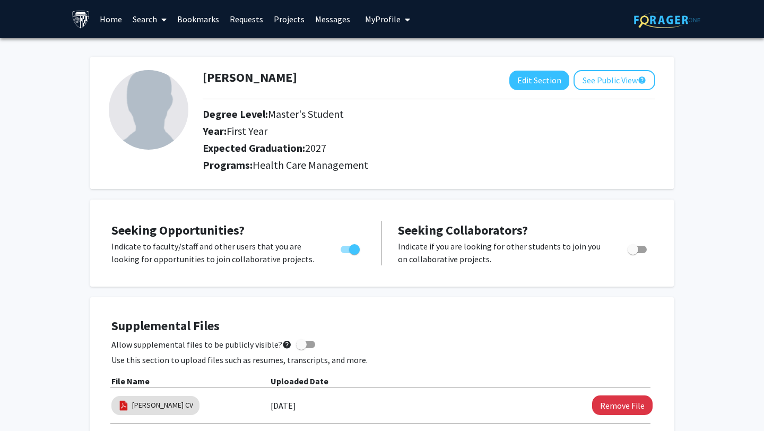
click at [150, 25] on link "Search" at bounding box center [149, 19] width 45 height 37
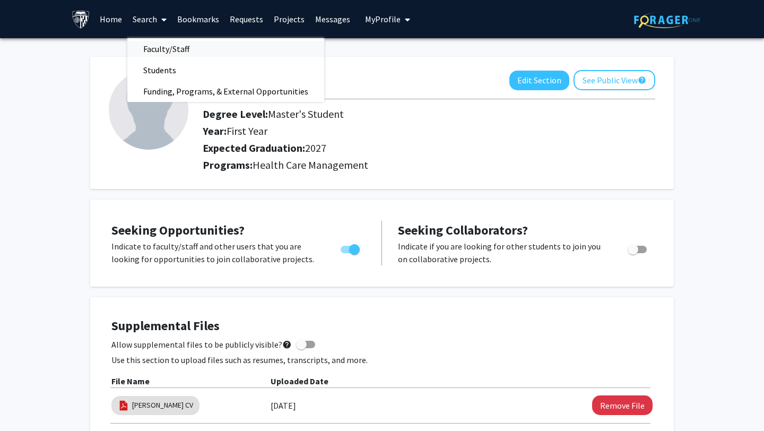
click at [175, 49] on span "Faculty/Staff" at bounding box center [166, 48] width 78 height 21
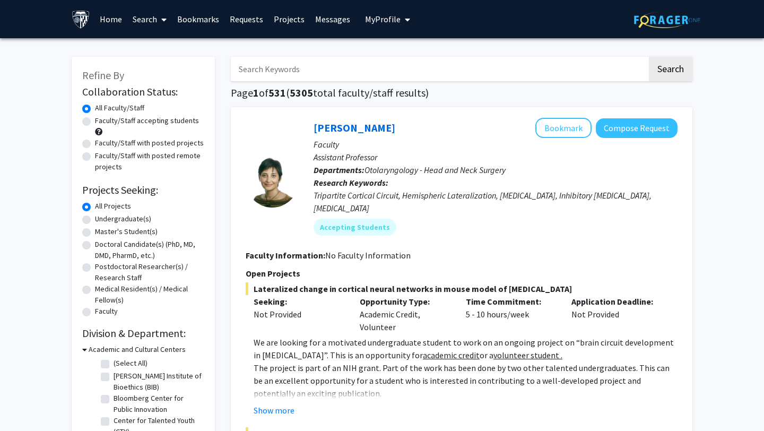
click at [95, 119] on label "Faculty/Staff accepting students" at bounding box center [147, 120] width 104 height 11
click at [95, 119] on input "Faculty/Staff accepting students" at bounding box center [98, 118] width 7 height 7
radio input "true"
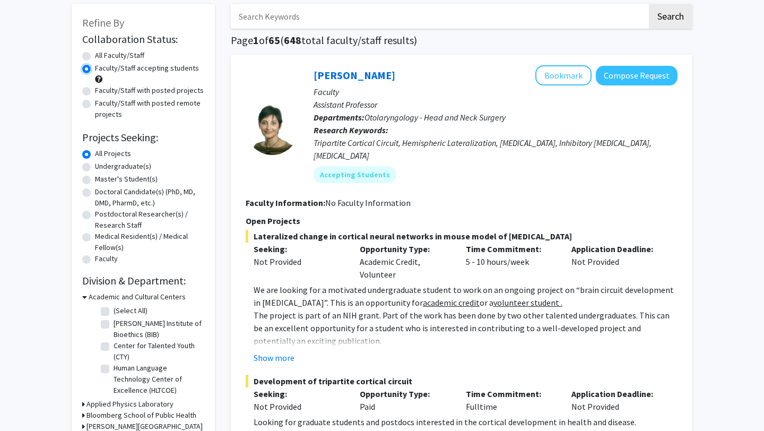
scroll to position [65, 0]
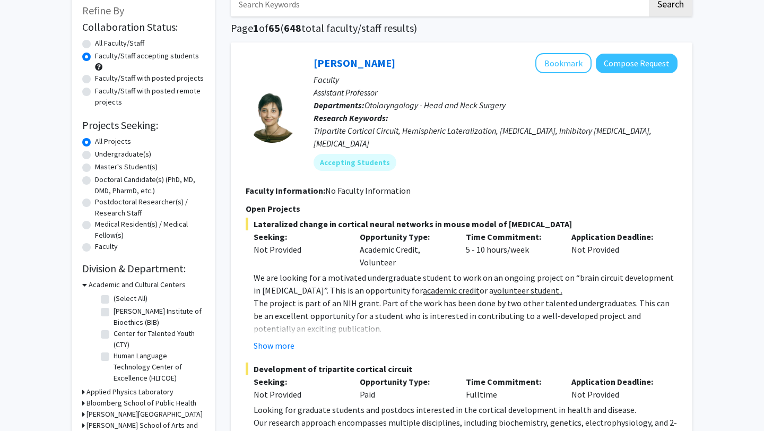
click at [95, 169] on label "Master's Student(s)" at bounding box center [126, 166] width 63 height 11
click at [95, 168] on input "Master's Student(s)" at bounding box center [98, 164] width 7 height 7
radio input "true"
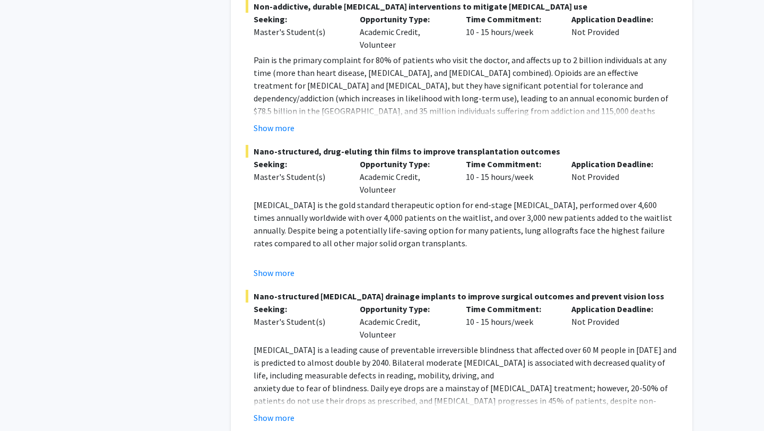
scroll to position [4803, 0]
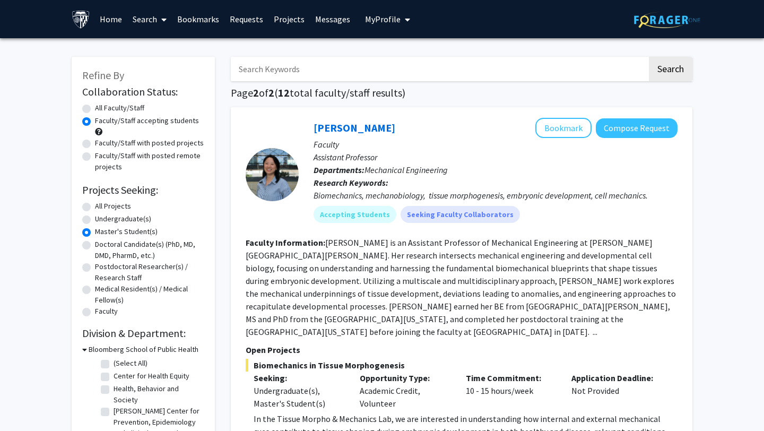
click at [95, 208] on label "All Projects" at bounding box center [113, 206] width 36 height 11
click at [95, 208] on input "All Projects" at bounding box center [98, 204] width 7 height 7
radio input "true"
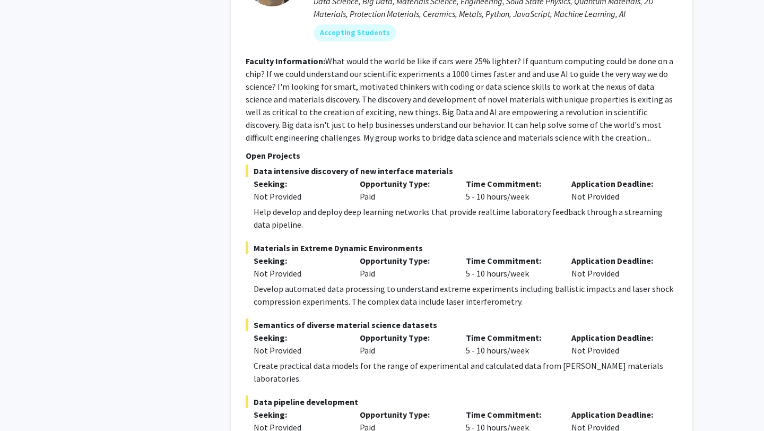
scroll to position [5079, 0]
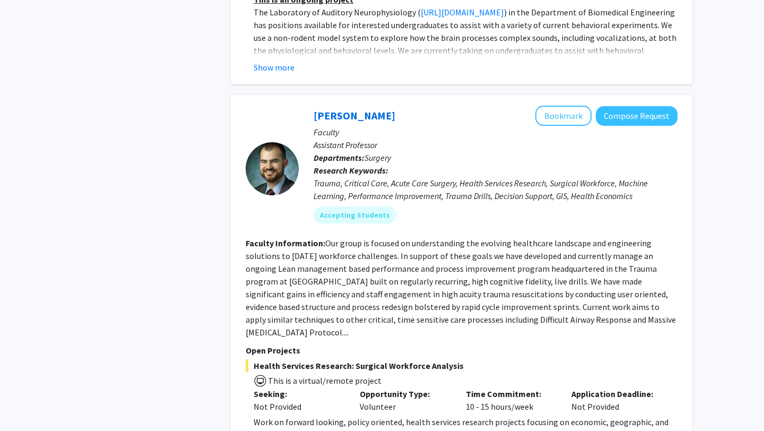
scroll to position [3870, 0]
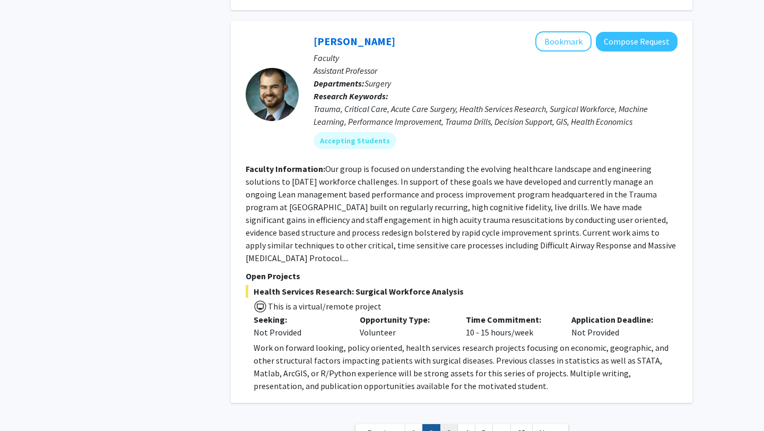
click at [446, 424] on link "3" at bounding box center [449, 433] width 18 height 19
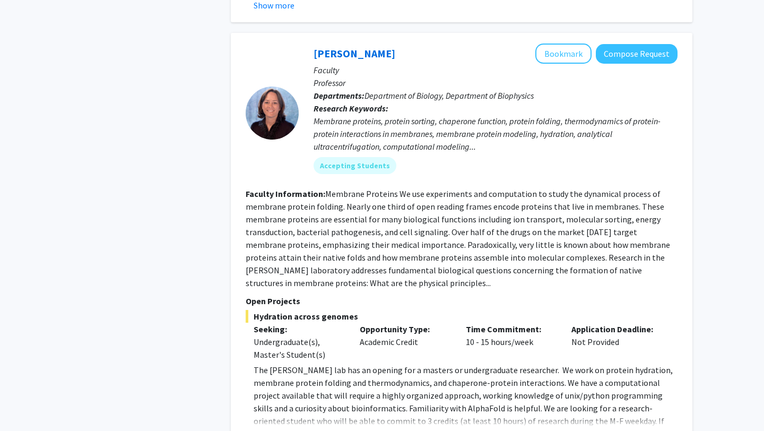
scroll to position [3744, 0]
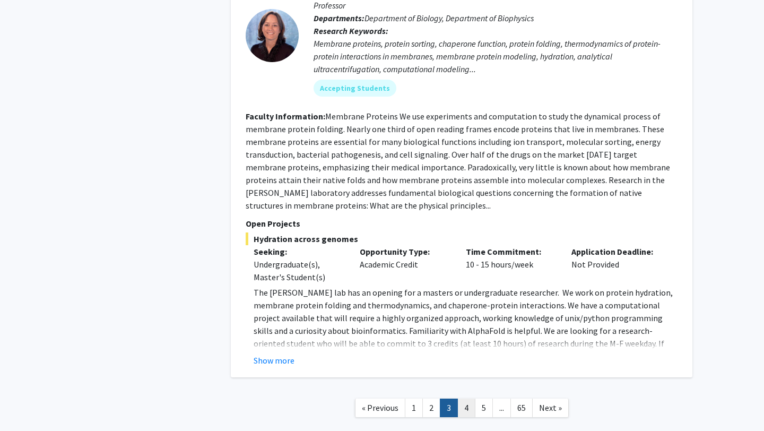
click at [467, 399] on link "4" at bounding box center [467, 408] width 18 height 19
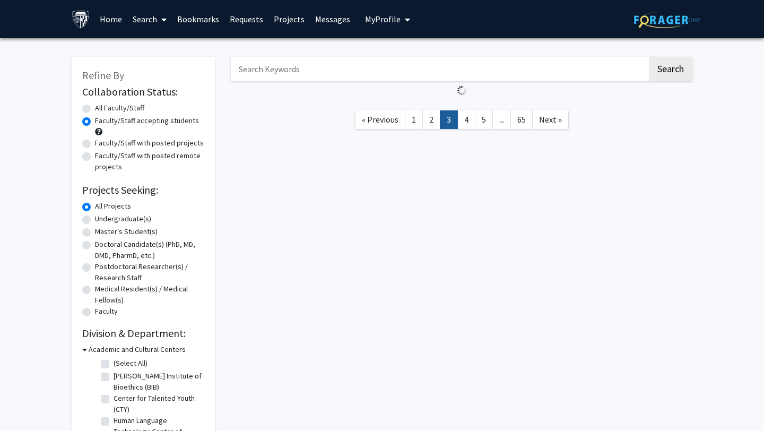
click at [449, 117] on link "3" at bounding box center [449, 119] width 18 height 19
click at [95, 144] on label "Faculty/Staff with posted projects" at bounding box center [149, 142] width 109 height 11
click at [95, 144] on input "Faculty/Staff with posted projects" at bounding box center [98, 140] width 7 height 7
radio input "true"
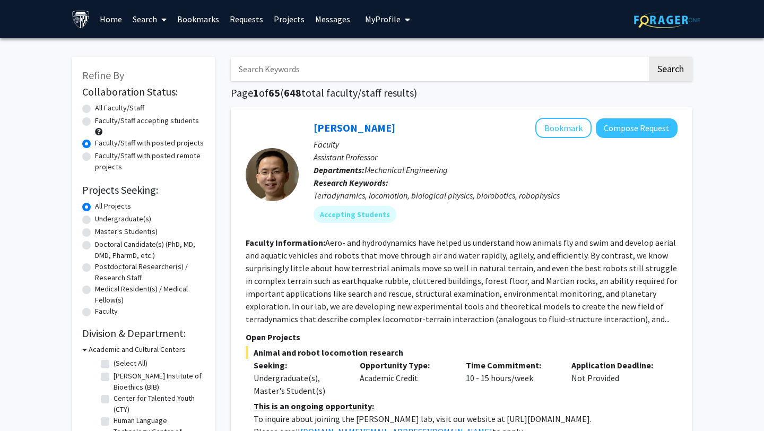
click at [95, 123] on label "Faculty/Staff accepting students" at bounding box center [147, 120] width 104 height 11
click at [95, 122] on input "Faculty/Staff accepting students" at bounding box center [98, 118] width 7 height 7
radio input "true"
click at [95, 144] on label "Faculty/Staff with posted projects" at bounding box center [149, 142] width 109 height 11
click at [95, 144] on input "Faculty/Staff with posted projects" at bounding box center [98, 140] width 7 height 7
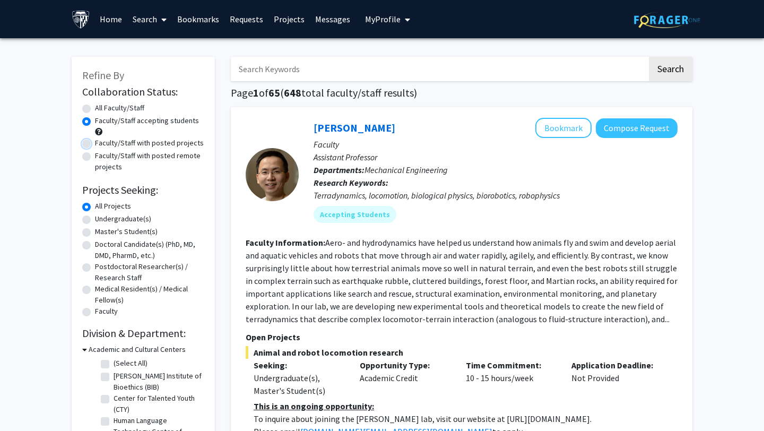
radio input "true"
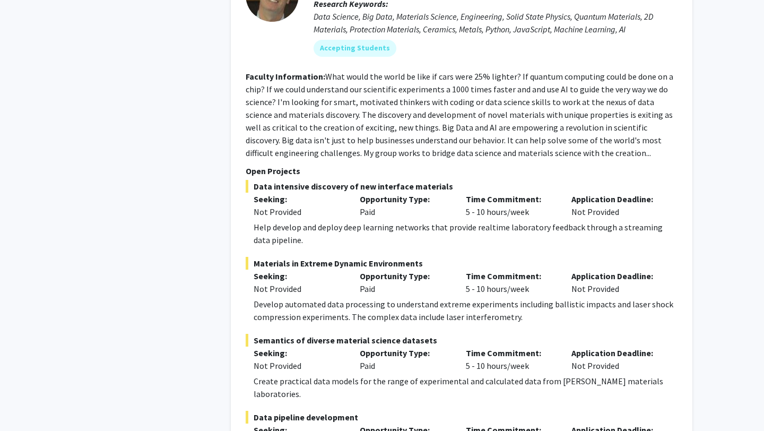
scroll to position [5079, 0]
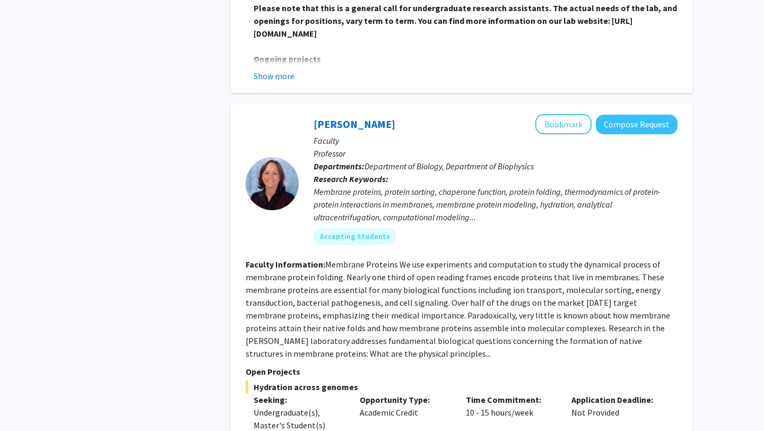
scroll to position [3744, 0]
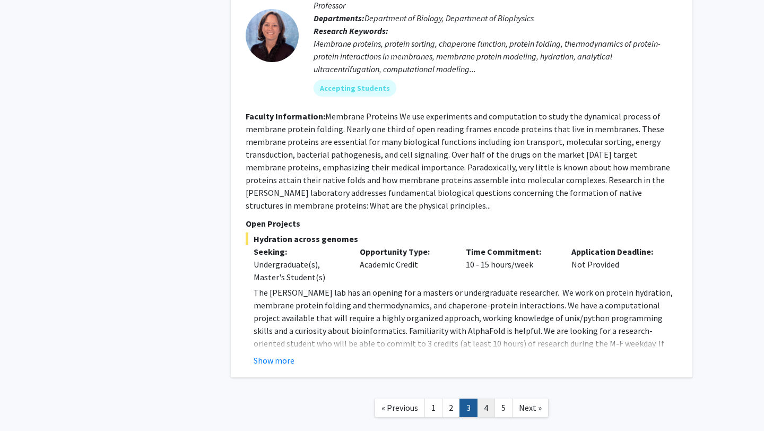
click at [481, 399] on link "4" at bounding box center [486, 408] width 18 height 19
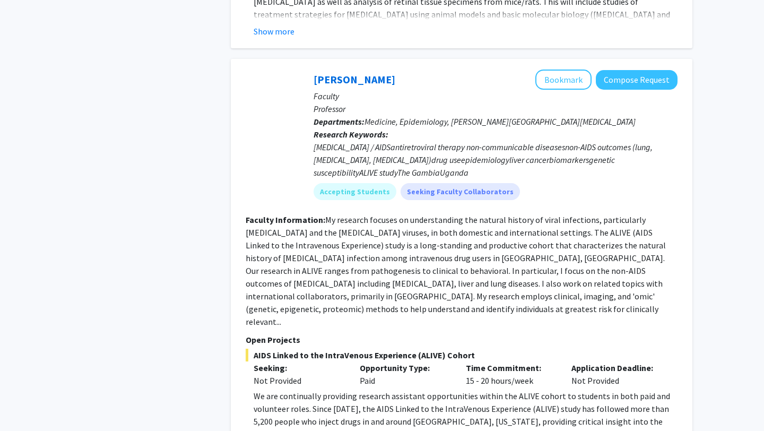
scroll to position [2519, 0]
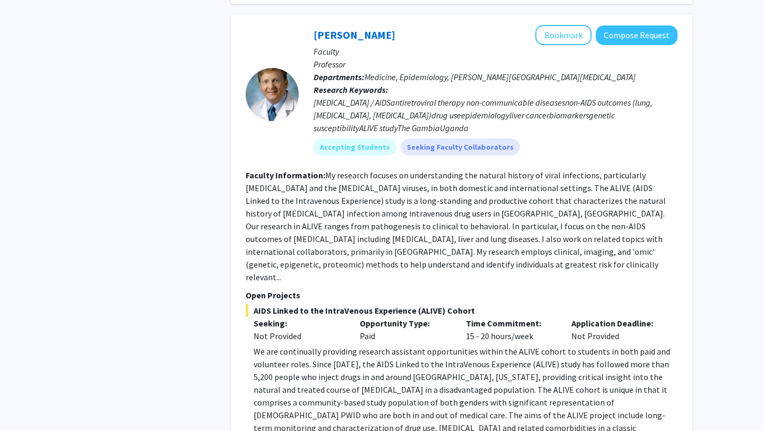
scroll to position [2562, 0]
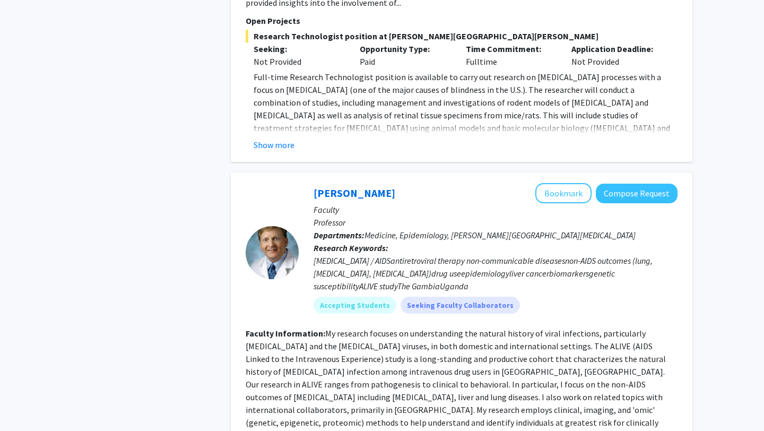
scroll to position [2395, 0]
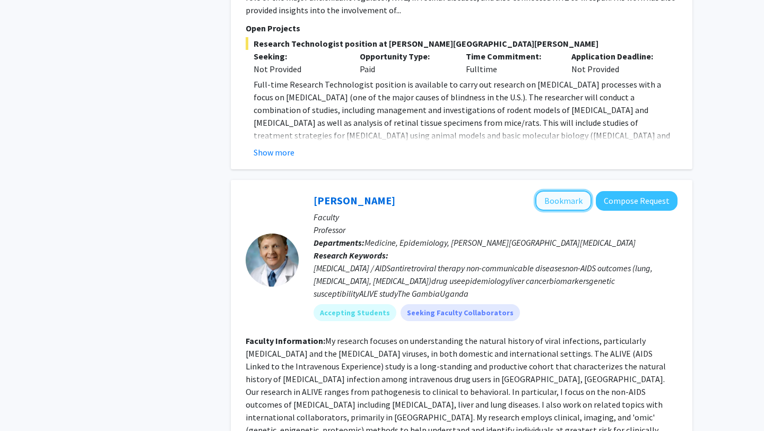
click at [574, 191] on button "Bookmark" at bounding box center [564, 201] width 56 height 20
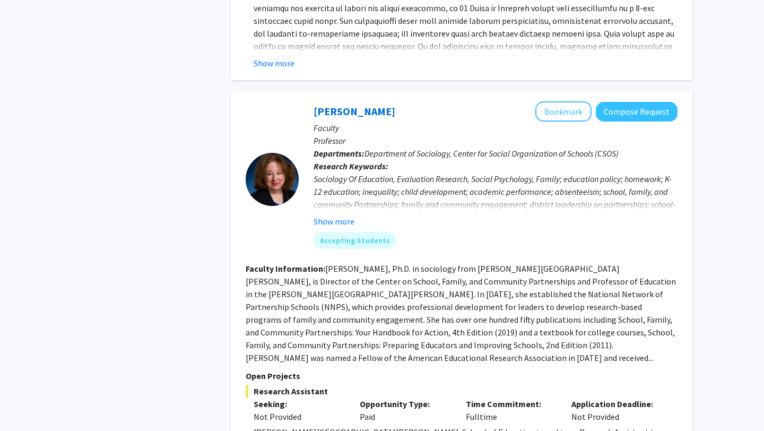
scroll to position [3401, 0]
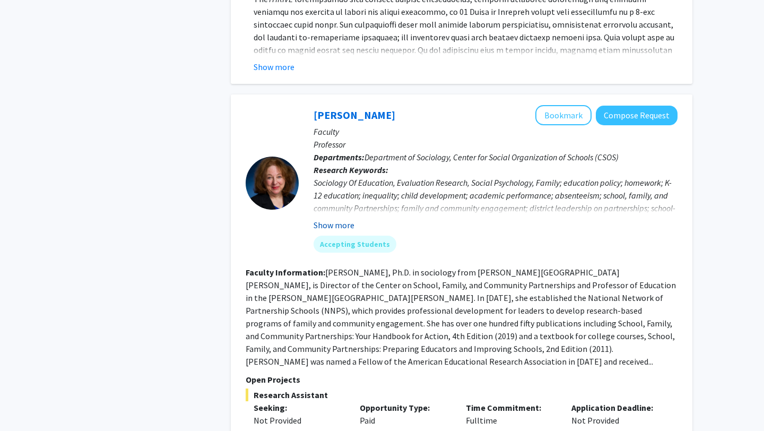
click at [338, 219] on button "Show more" at bounding box center [334, 225] width 41 height 13
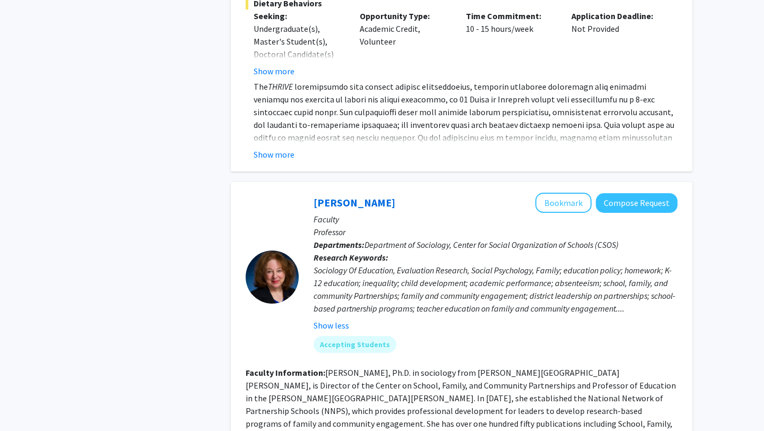
scroll to position [3288, 0]
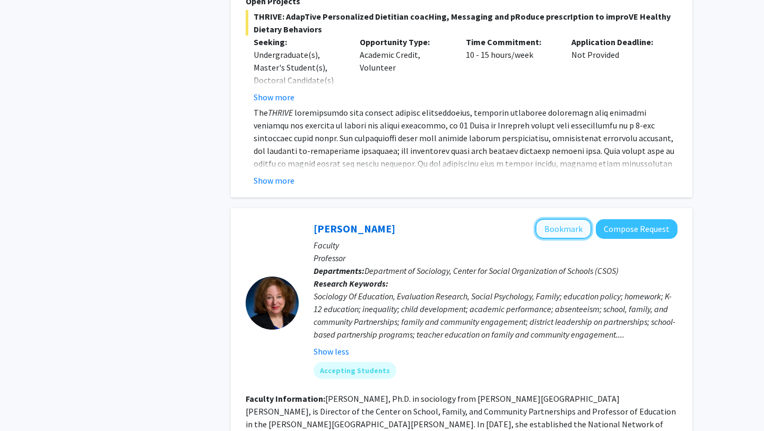
click at [573, 219] on button "Bookmark" at bounding box center [564, 229] width 56 height 20
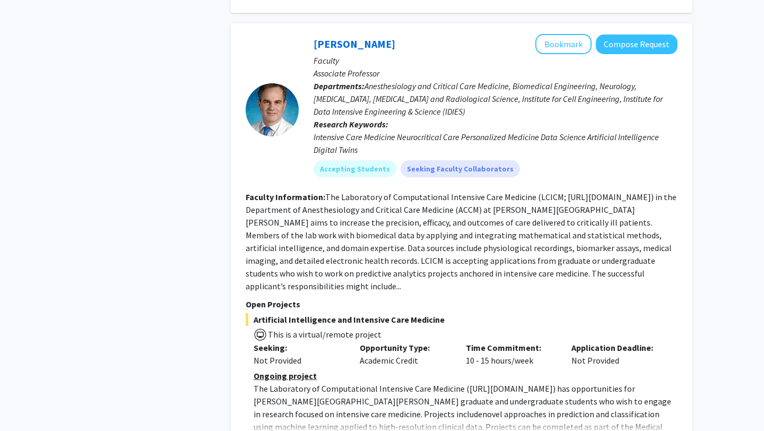
scroll to position [3942, 0]
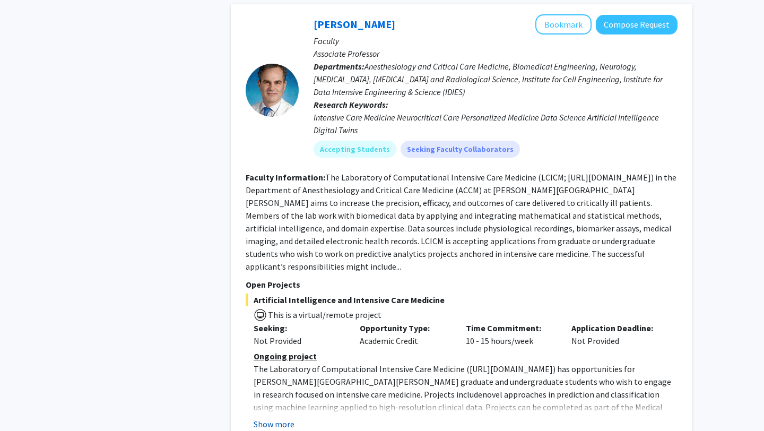
click at [286, 418] on button "Show more" at bounding box center [274, 424] width 41 height 13
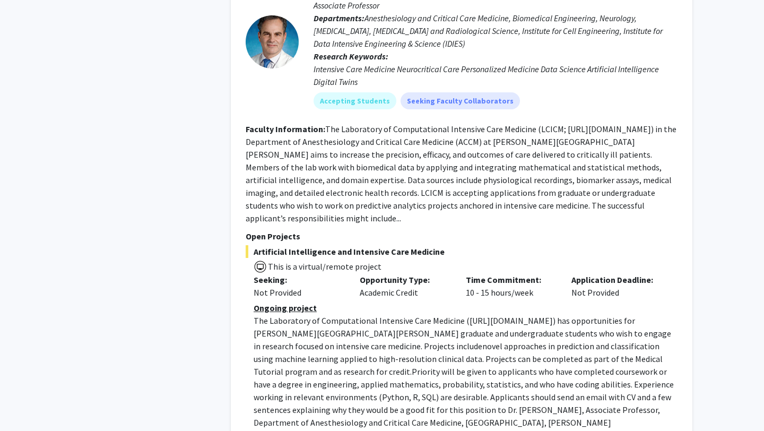
scroll to position [4005, 0]
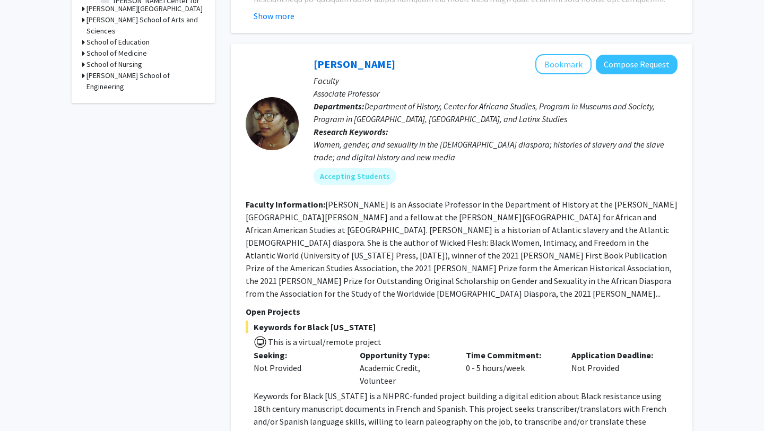
scroll to position [570, 0]
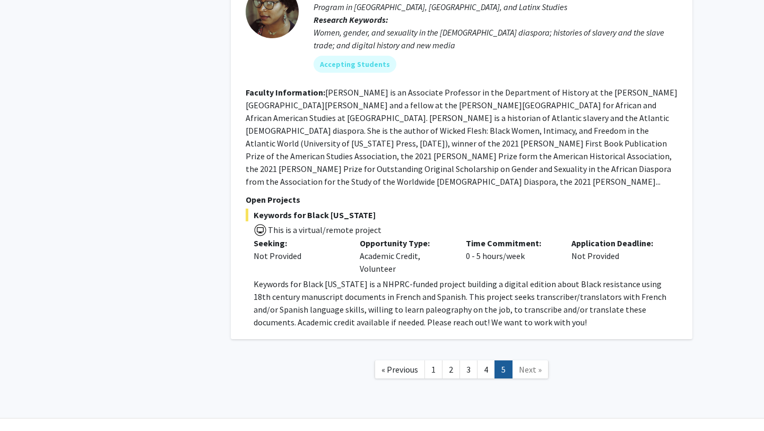
click at [528, 364] on span "Next »" at bounding box center [530, 369] width 23 height 11
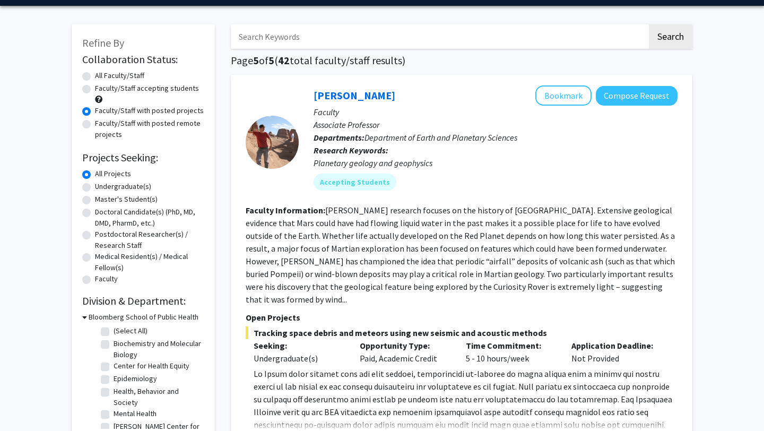
scroll to position [0, 0]
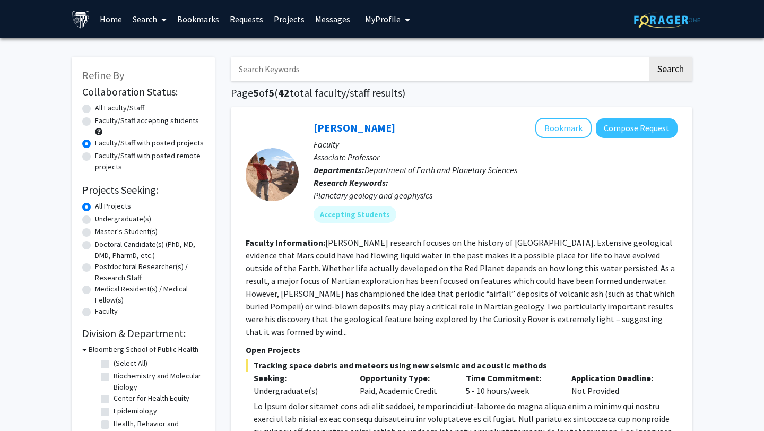
click at [95, 120] on label "Faculty/Staff accepting students" at bounding box center [147, 120] width 104 height 11
click at [95, 120] on input "Faculty/Staff accepting students" at bounding box center [98, 118] width 7 height 7
radio input "true"
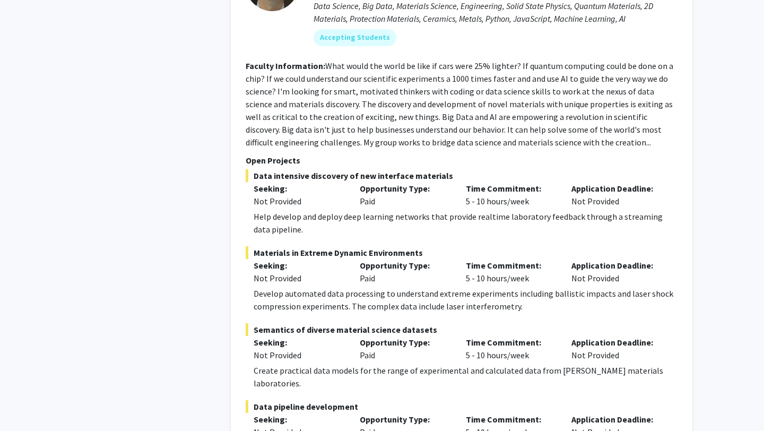
scroll to position [5079, 0]
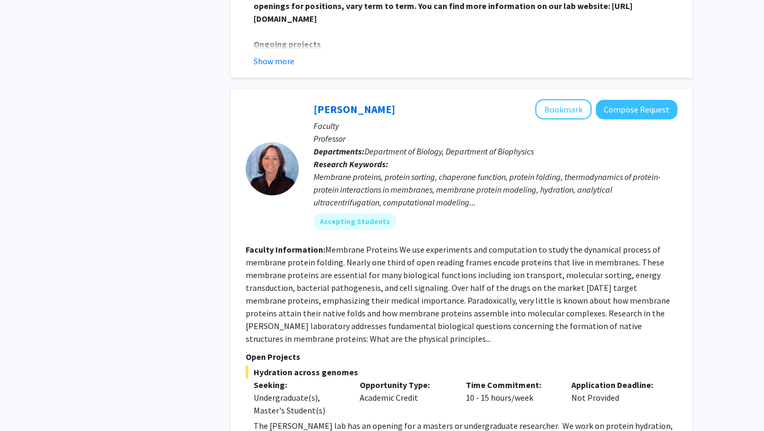
scroll to position [3744, 0]
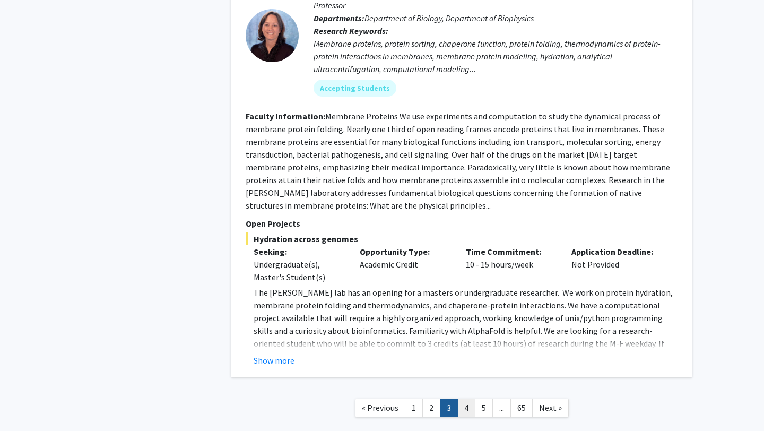
click at [469, 399] on link "4" at bounding box center [467, 408] width 18 height 19
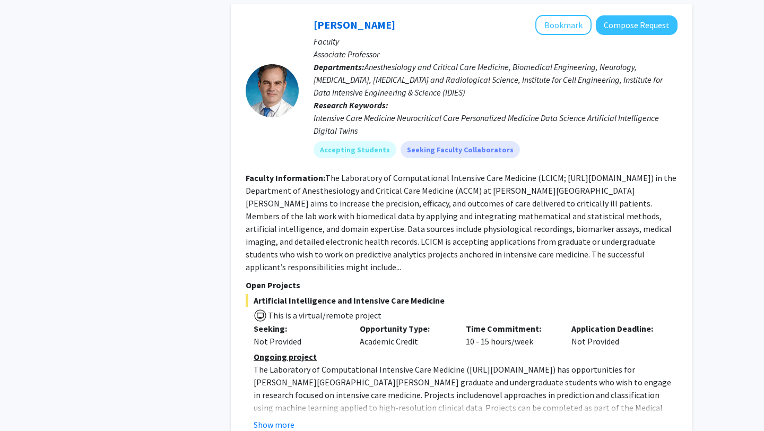
scroll to position [3929, 0]
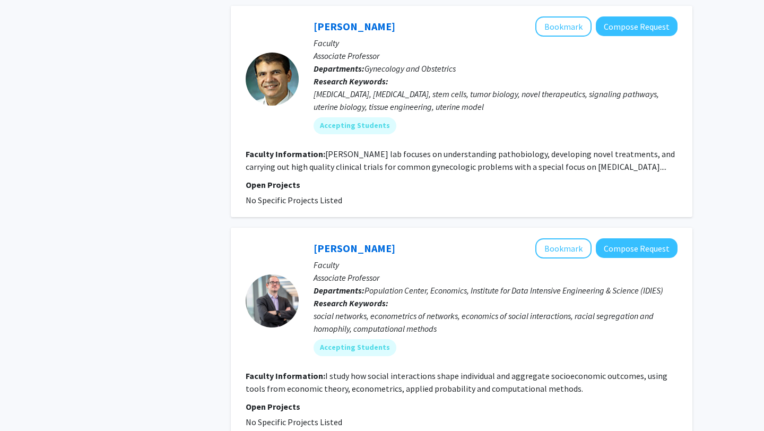
scroll to position [909, 0]
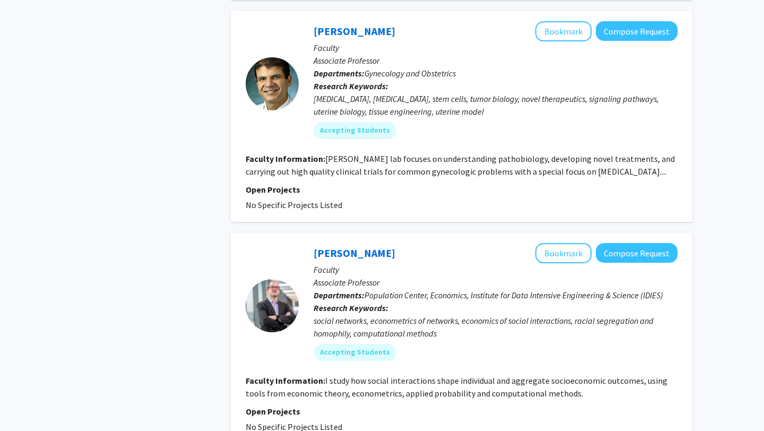
click at [387, 183] on p "Open Projects" at bounding box center [462, 189] width 432 height 13
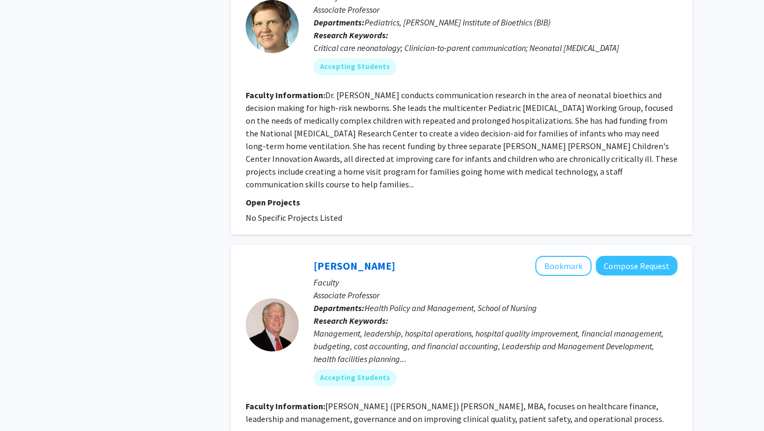
scroll to position [2600, 0]
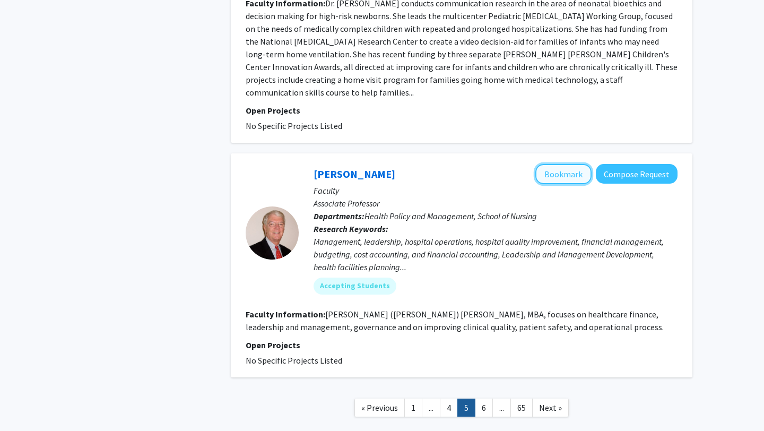
click at [569, 164] on button "Bookmark" at bounding box center [564, 174] width 56 height 20
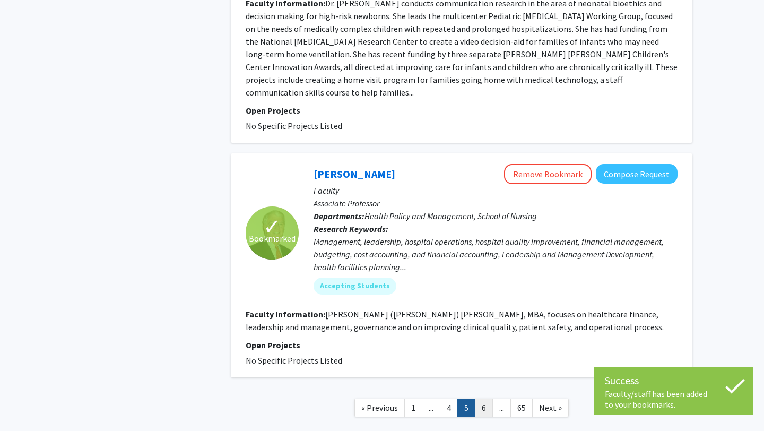
click at [480, 399] on link "6" at bounding box center [484, 408] width 18 height 19
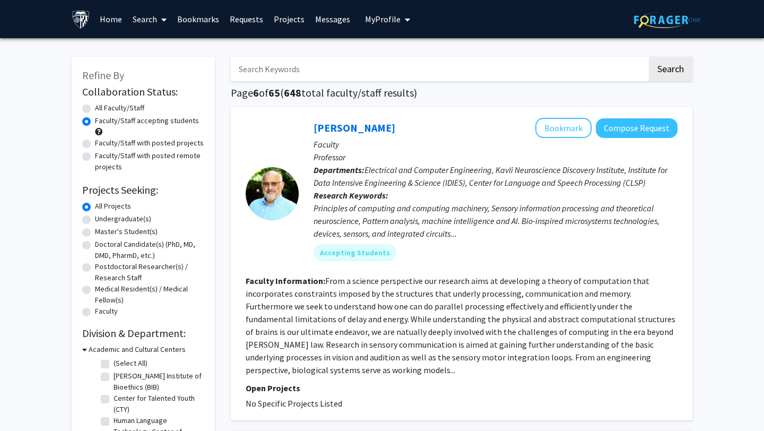
click at [357, 66] on input "Search Keywords" at bounding box center [439, 69] width 417 height 24
type input "health"
click at [649, 57] on button "Search" at bounding box center [671, 69] width 44 height 24
radio input "true"
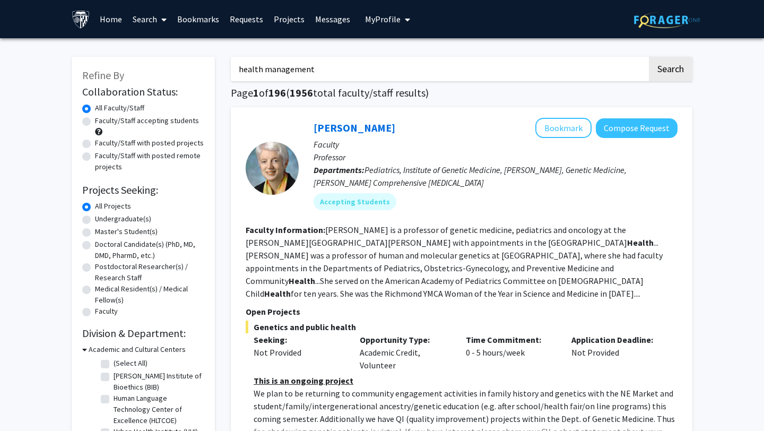
click at [649, 57] on button "Search" at bounding box center [671, 69] width 44 height 24
type input "health management"
click at [649, 57] on button "Search" at bounding box center [671, 69] width 44 height 24
click at [345, 64] on input "health management" at bounding box center [439, 69] width 417 height 24
click at [649, 57] on button "Search" at bounding box center [671, 69] width 44 height 24
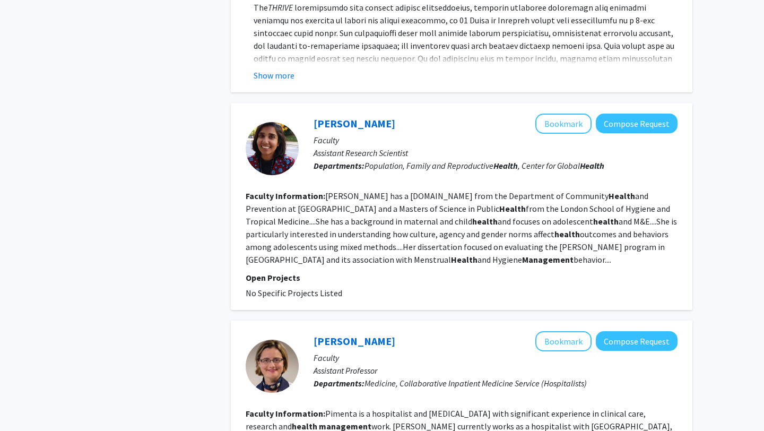
scroll to position [1965, 0]
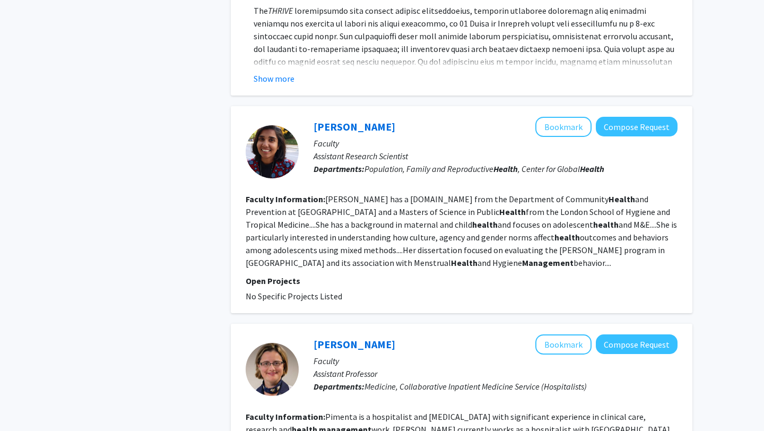
click at [445, 266] on div "[PERSON_NAME] Bookmark Compose Request Faculty Assistant Research Scientist Dep…" at bounding box center [462, 209] width 462 height 207
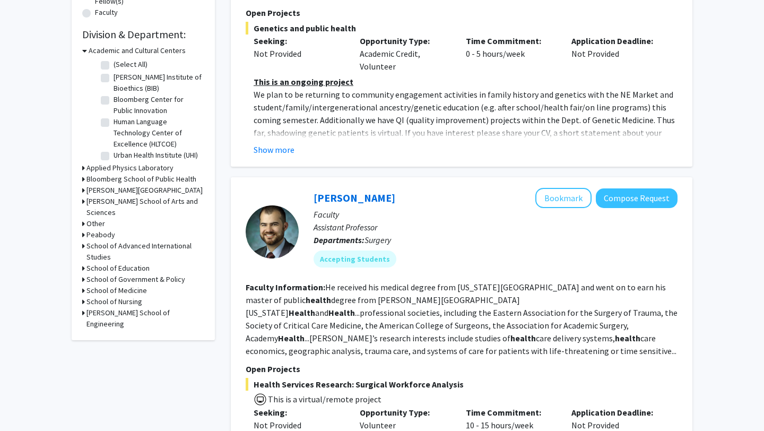
scroll to position [0, 0]
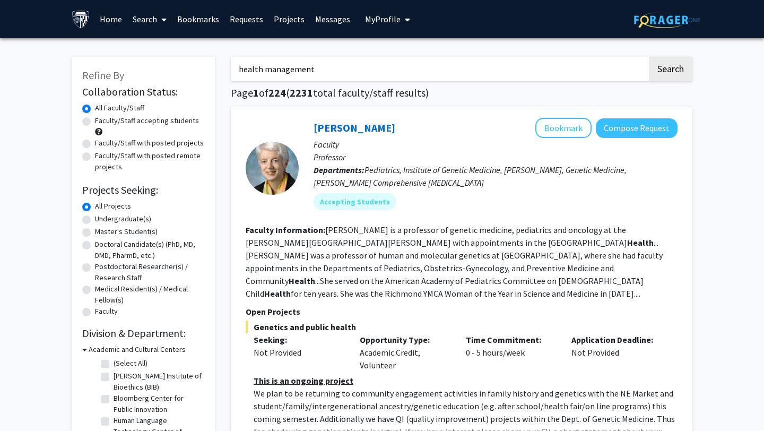
click at [95, 123] on label "Faculty/Staff accepting students" at bounding box center [147, 120] width 104 height 11
click at [95, 122] on input "Faculty/Staff accepting students" at bounding box center [98, 118] width 7 height 7
radio input "true"
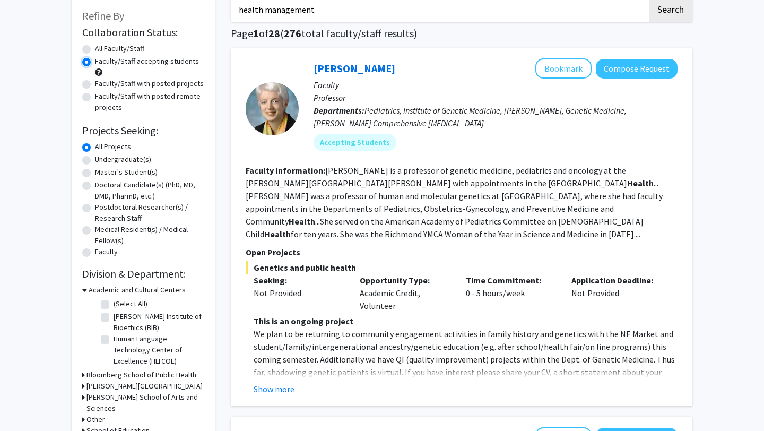
scroll to position [59, 0]
click at [291, 391] on button "Show more" at bounding box center [274, 389] width 41 height 13
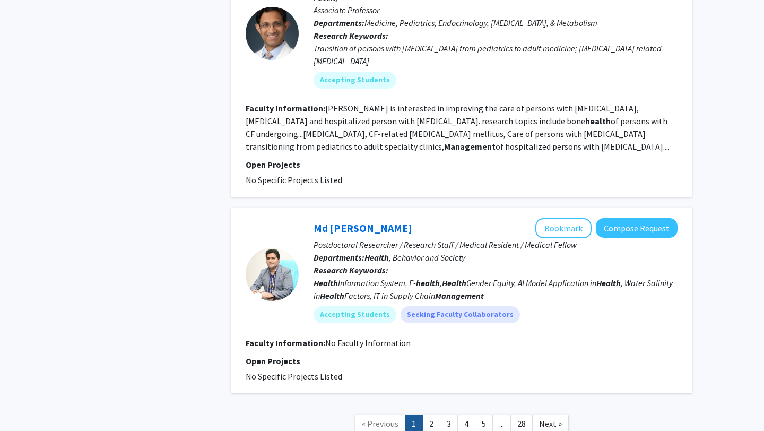
scroll to position [2583, 0]
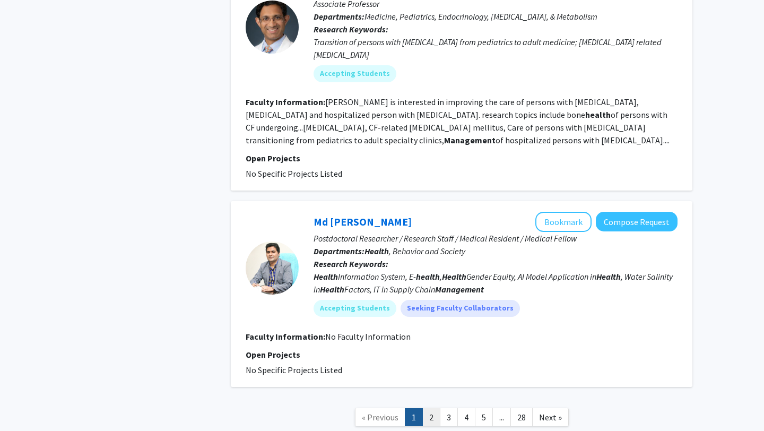
click at [430, 408] on link "2" at bounding box center [432, 417] width 18 height 19
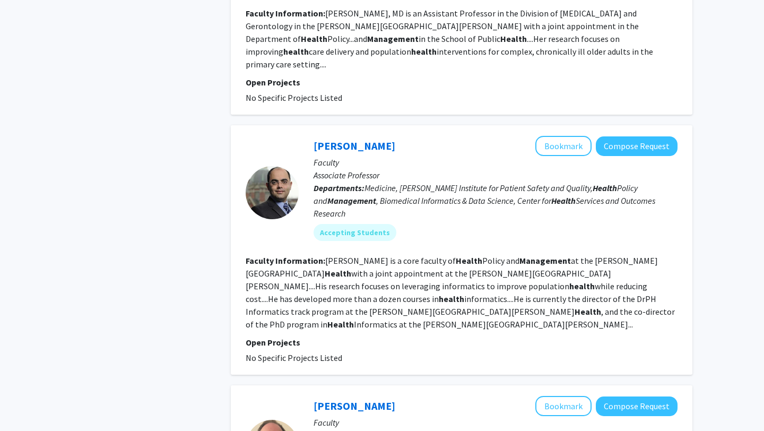
scroll to position [1103, 0]
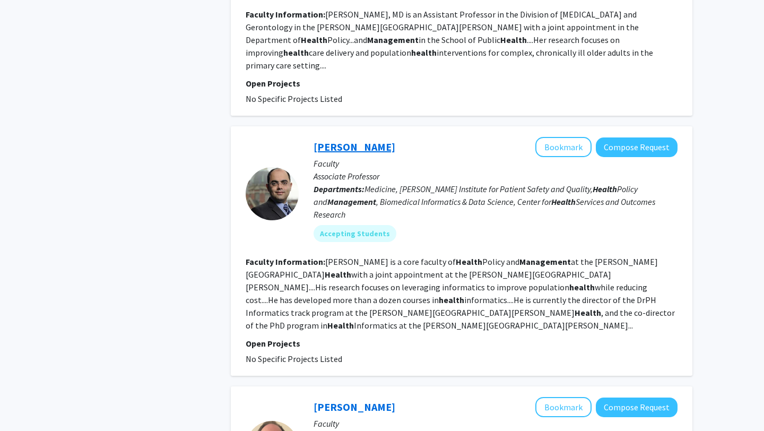
click at [359, 140] on link "[PERSON_NAME]" at bounding box center [355, 146] width 82 height 13
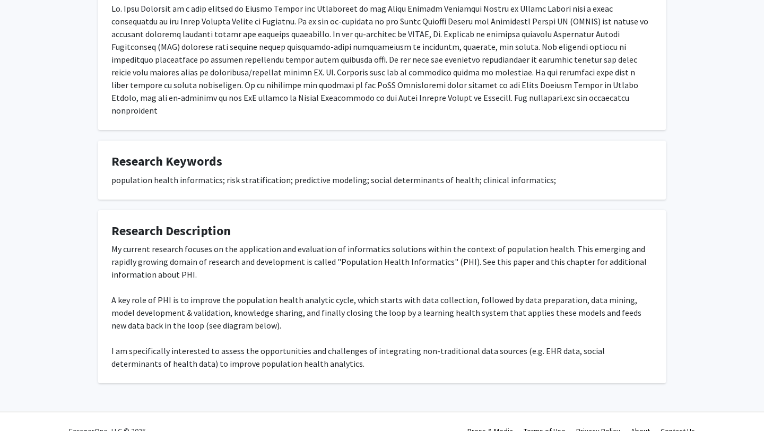
scroll to position [242, 0]
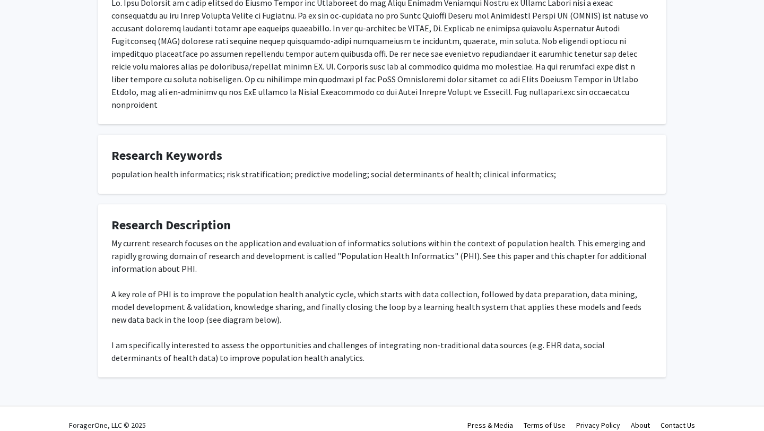
click at [351, 306] on div "My current research focuses on the application and evaluation of informatics so…" at bounding box center [381, 300] width 541 height 127
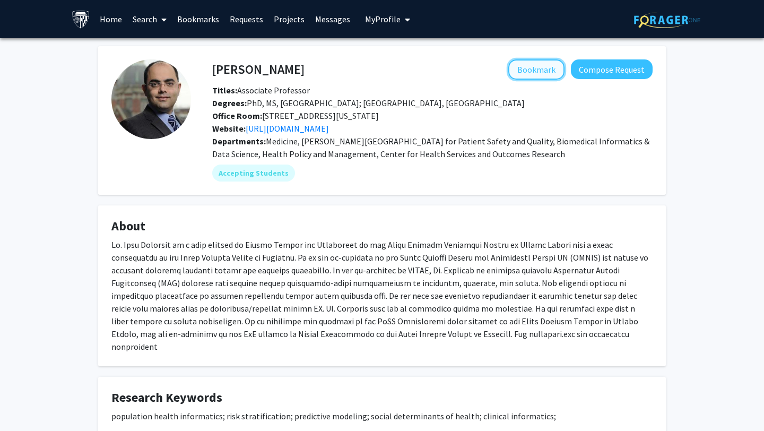
click at [528, 66] on button "Bookmark" at bounding box center [536, 69] width 56 height 20
click at [417, 191] on fg-card "[PERSON_NAME] Remove Bookmark Compose Request Titles: Associate Professor Degre…" at bounding box center [382, 120] width 568 height 149
